Goal: Task Accomplishment & Management: Manage account settings

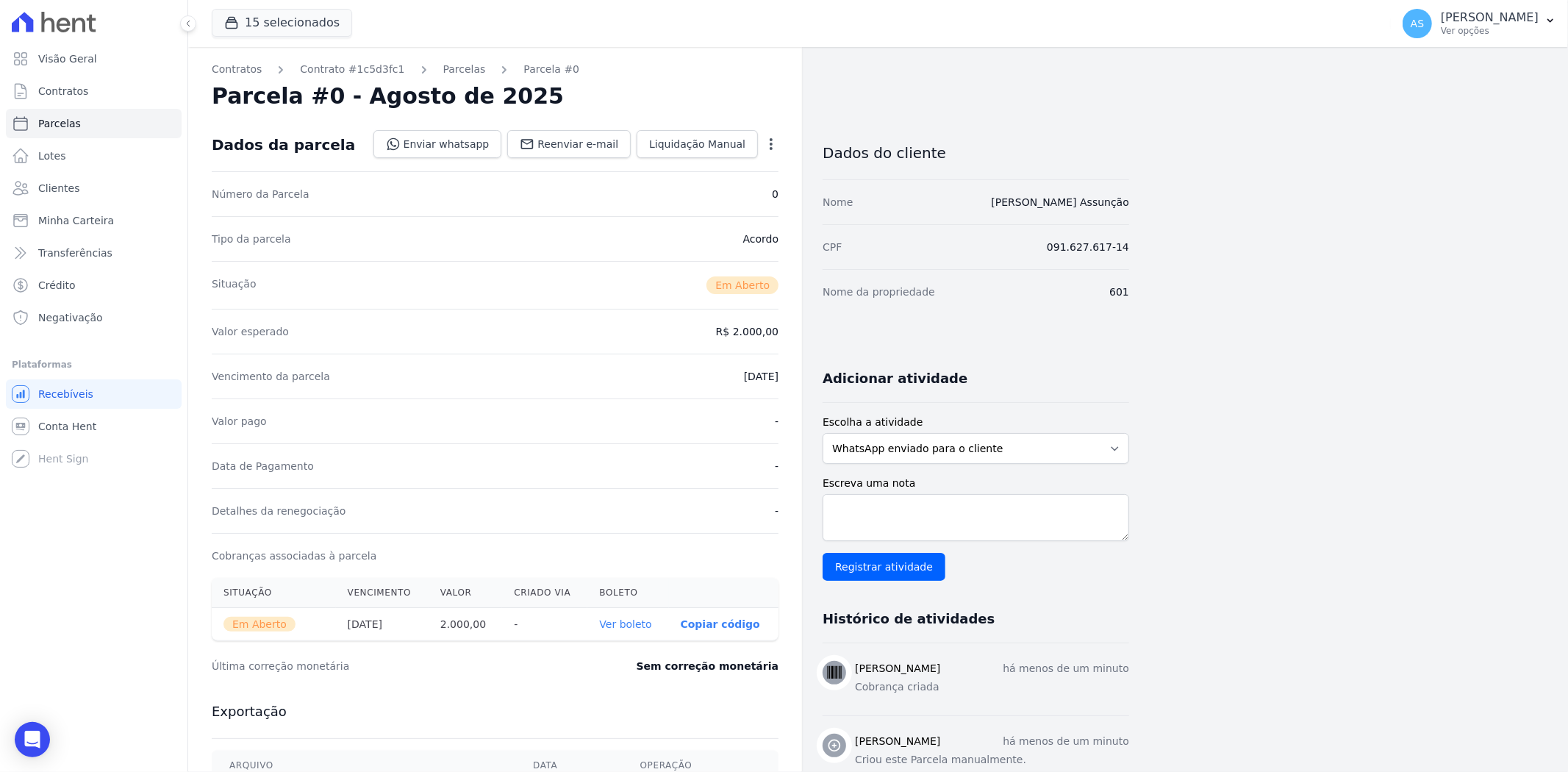
scroll to position [237, 0]
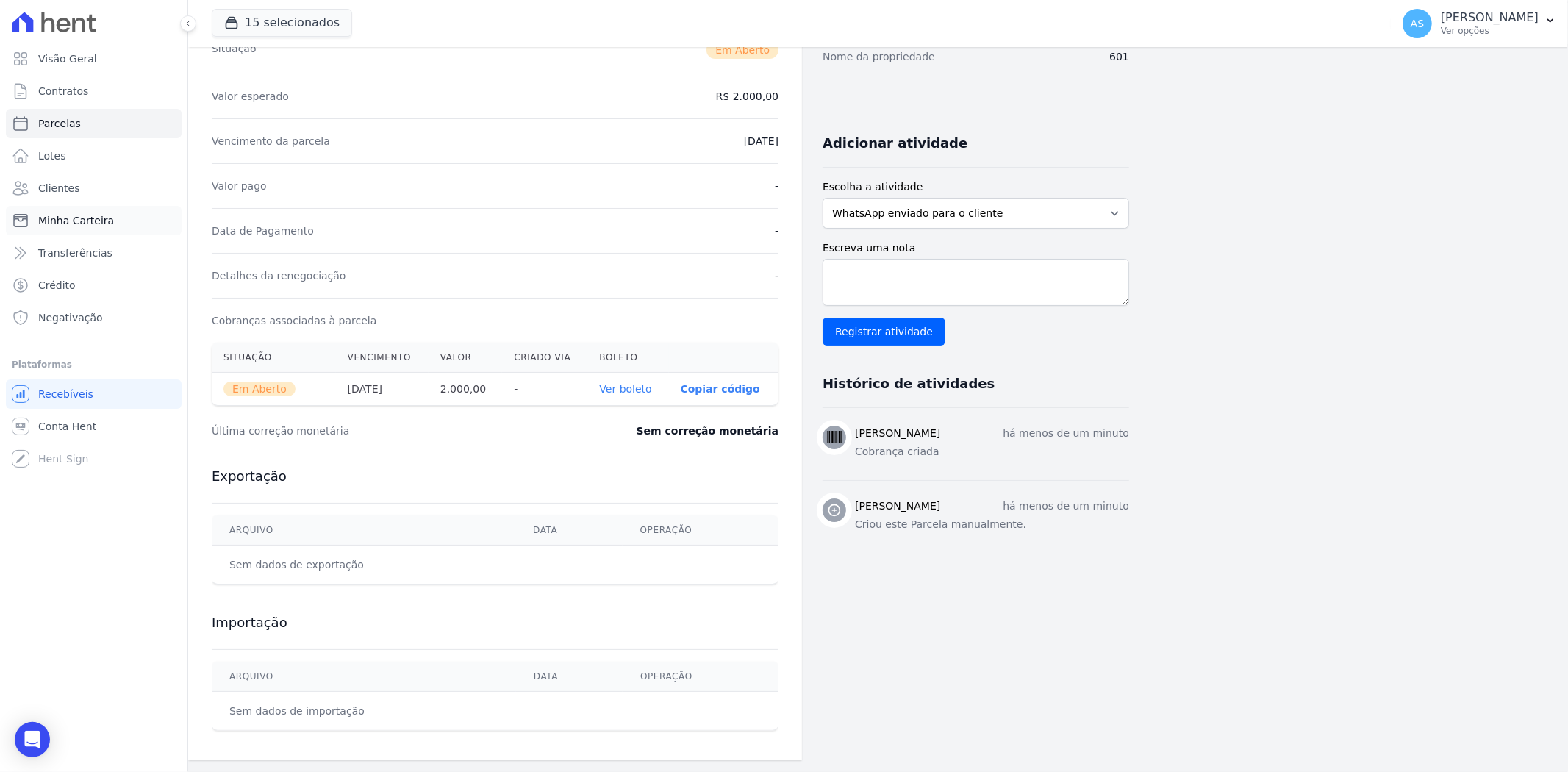
click at [68, 226] on span "Minha Carteira" at bounding box center [76, 220] width 76 height 15
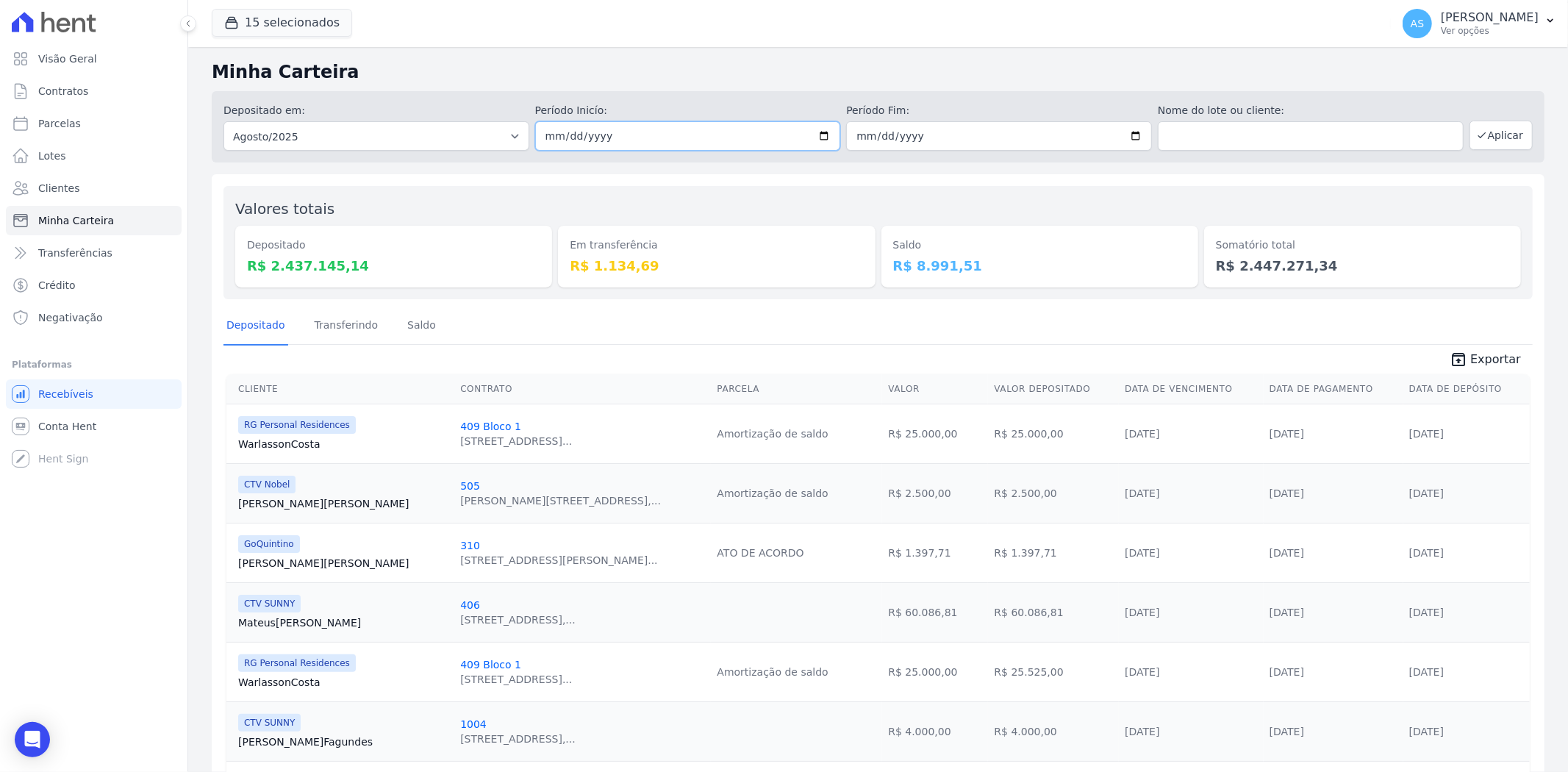
click at [817, 134] on input "[DATE]" at bounding box center [688, 135] width 306 height 29
type input "[DATE]"
click at [1127, 135] on input "[DATE]" at bounding box center [999, 135] width 306 height 29
type input "[DATE]"
click at [1479, 127] on button "Aplicar" at bounding box center [1501, 135] width 63 height 29
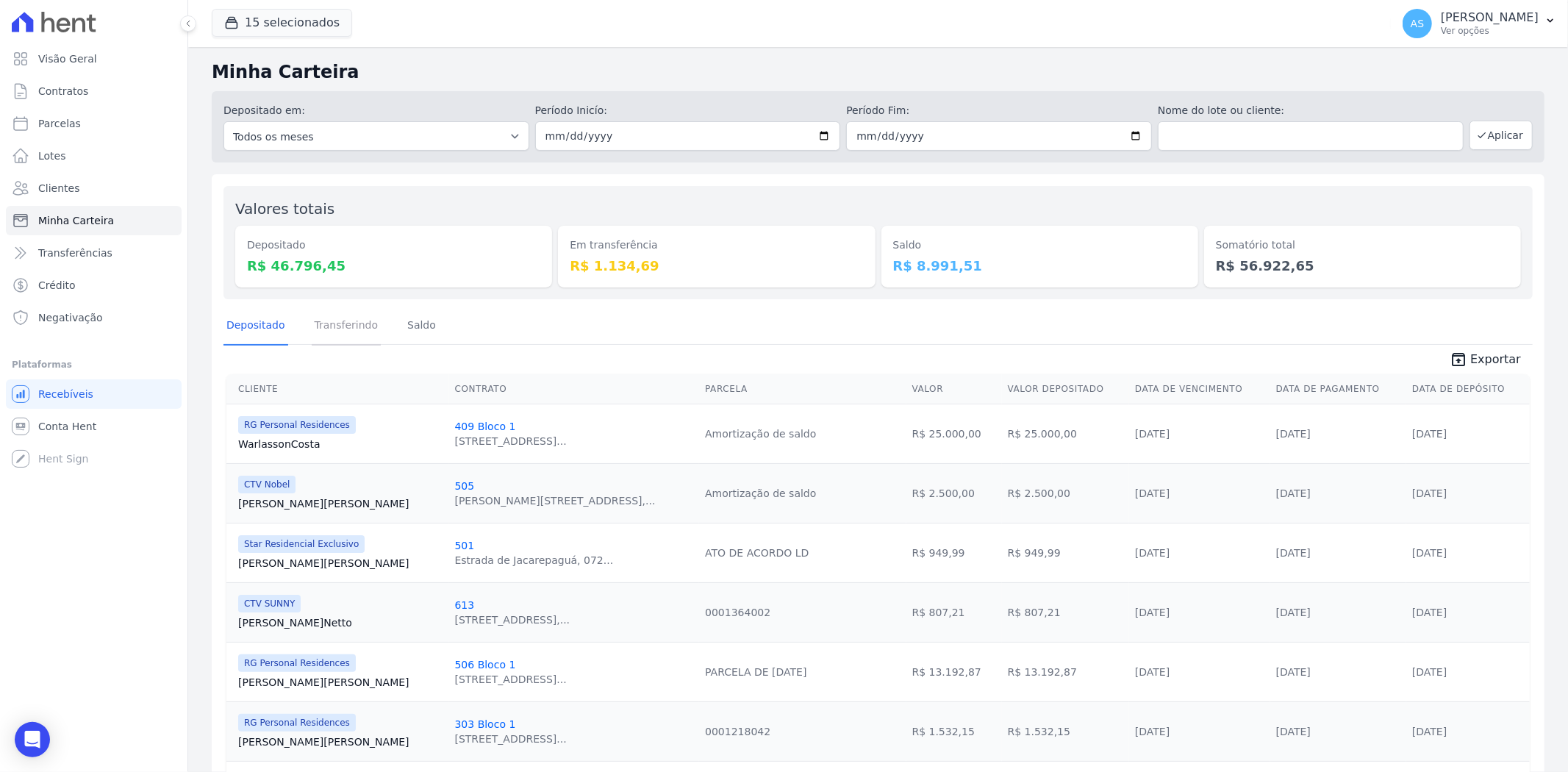
click at [339, 330] on link "Transferindo" at bounding box center [347, 326] width 70 height 38
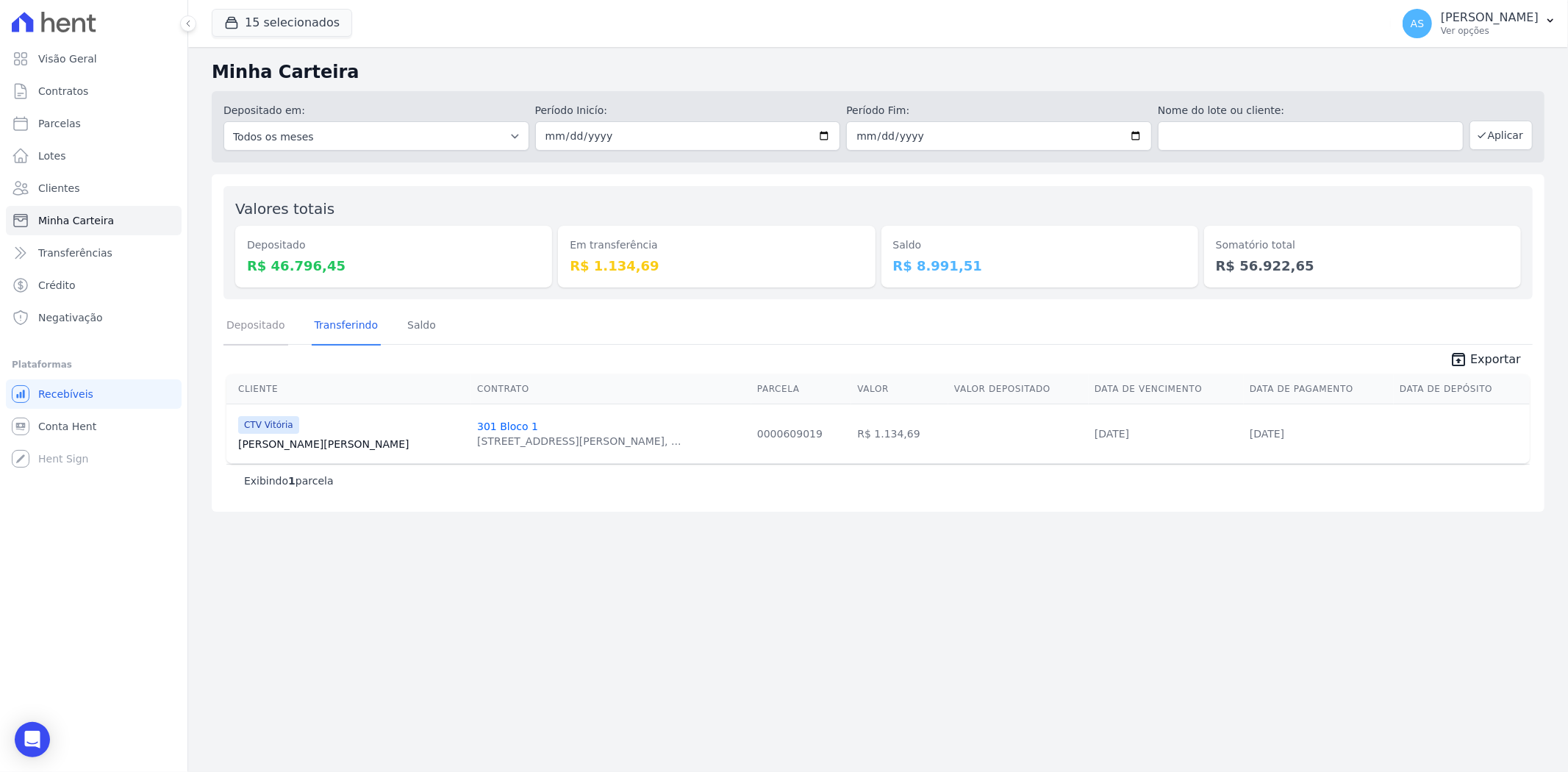
click at [234, 322] on link "Depositado" at bounding box center [255, 326] width 64 height 38
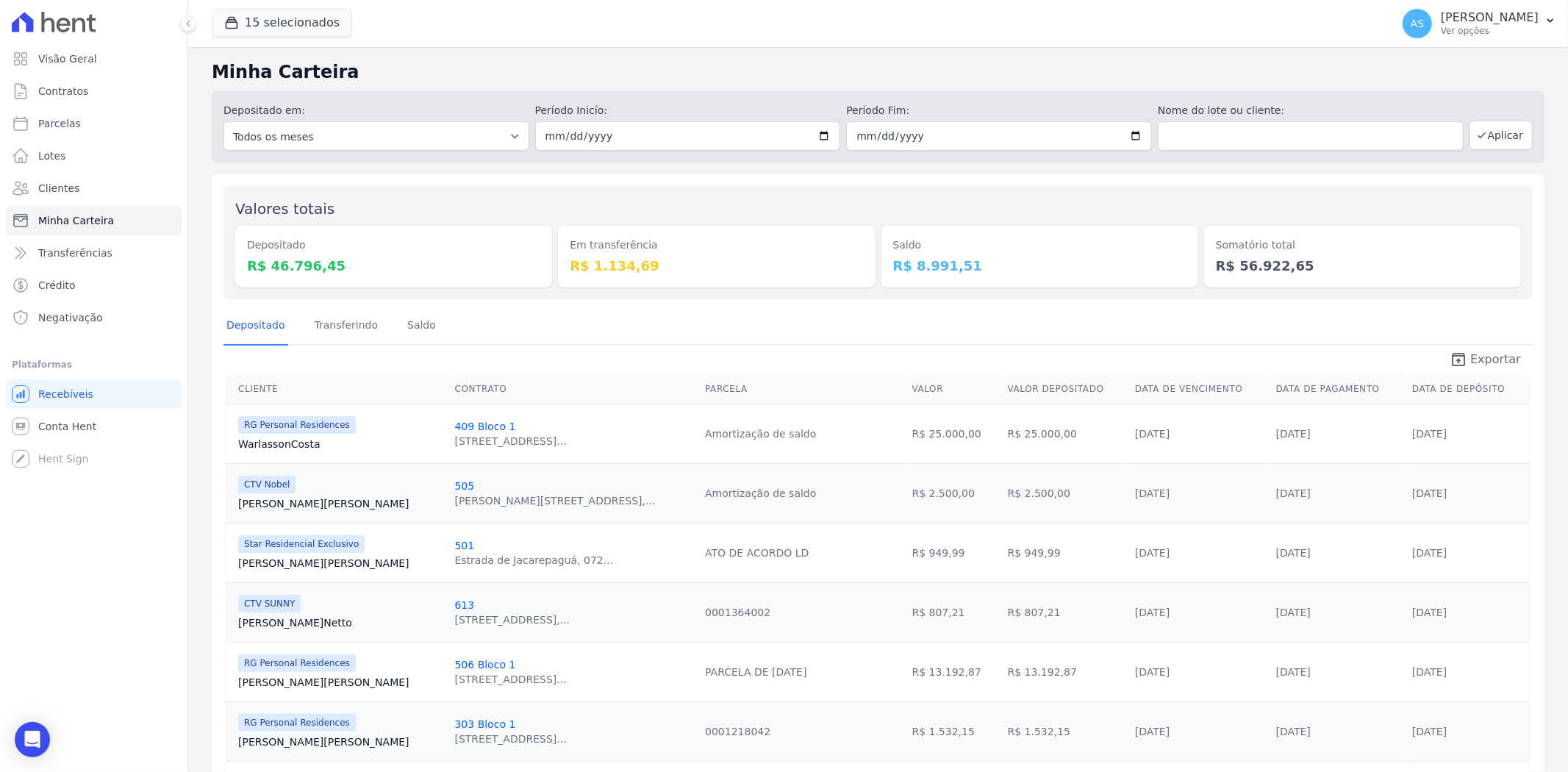
click at [1482, 351] on span "Exportar" at bounding box center [1496, 360] width 51 height 18
